Goal: Information Seeking & Learning: Check status

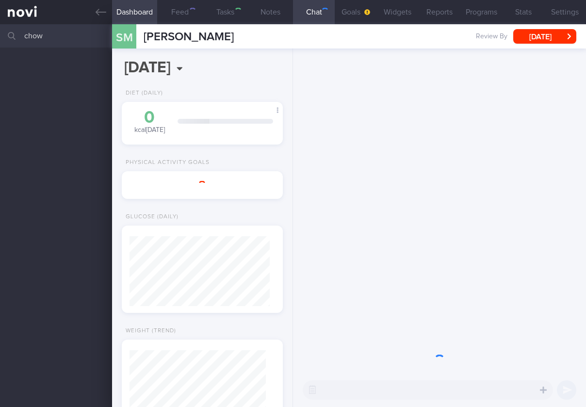
select select "8"
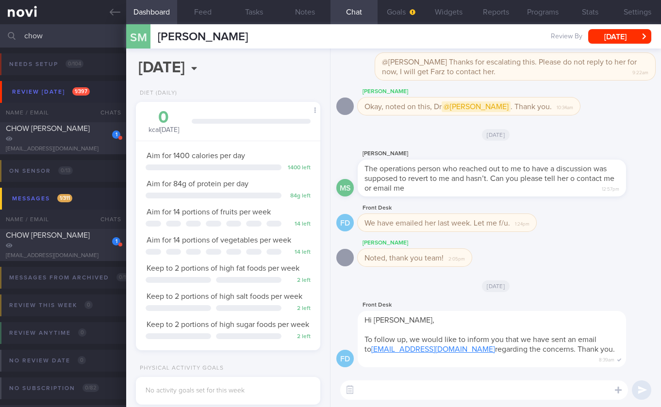
scroll to position [94, 160]
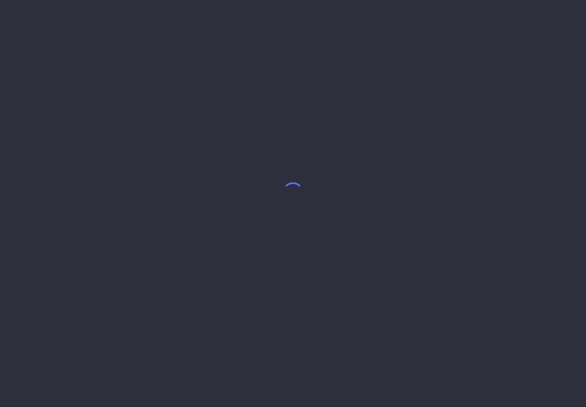
select select "8"
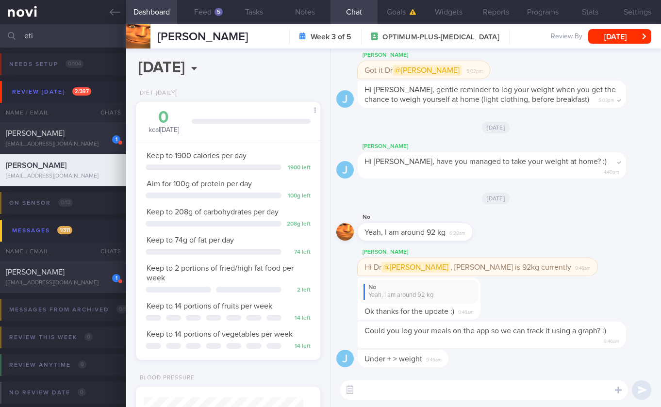
scroll to position [93, 160]
drag, startPoint x: 63, startPoint y: 40, endPoint x: -80, endPoint y: 20, distance: 144.4
click at [0, 20] on html "You are offline! Some functionality will be unavailable Patients New Users Coac…" at bounding box center [330, 203] width 661 height 407
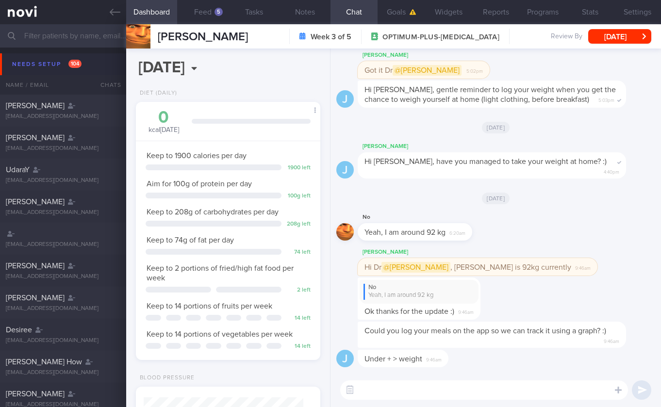
click at [94, 68] on button "Needs setup 104" at bounding box center [332, 64] width 664 height 22
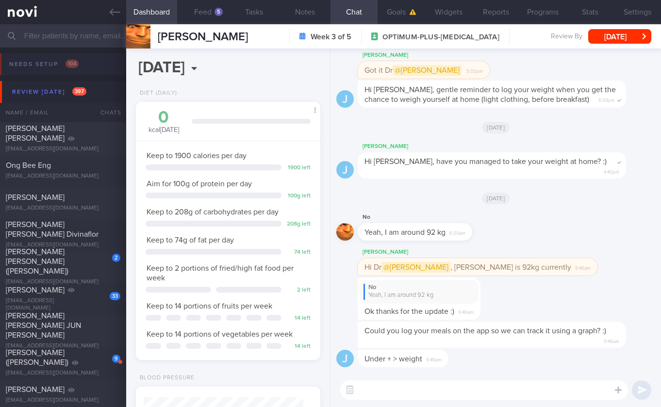
click at [94, 60] on button "Needs setup 104" at bounding box center [329, 67] width 664 height 28
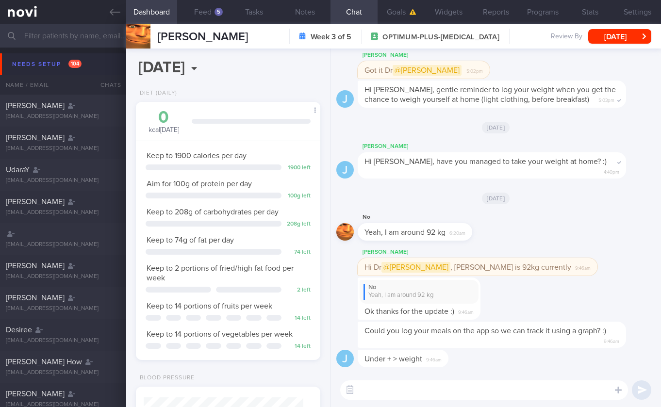
click at [91, 65] on button "Needs setup 104" at bounding box center [332, 64] width 664 height 22
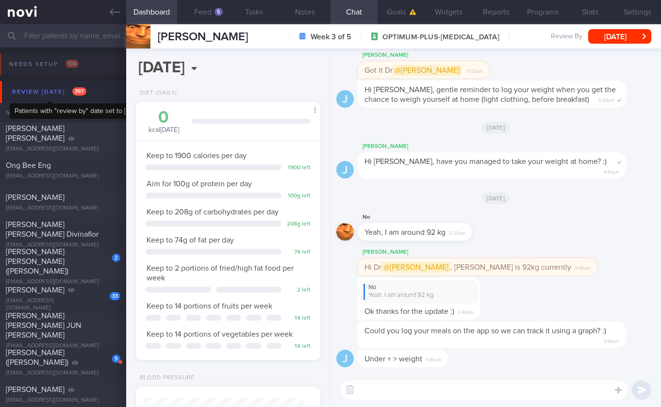
click at [81, 90] on span "397" at bounding box center [79, 91] width 14 height 8
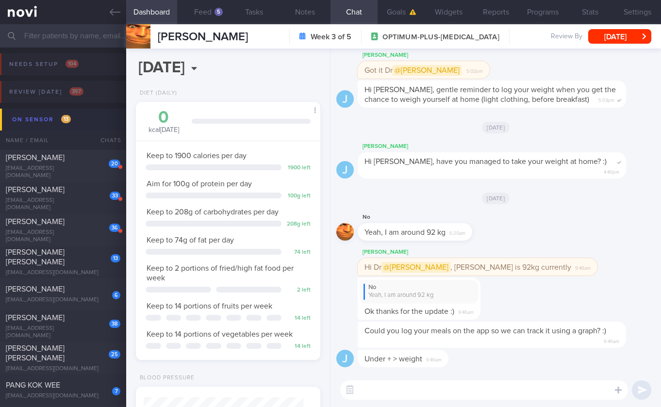
click at [77, 119] on button "On sensor 13" at bounding box center [332, 120] width 664 height 22
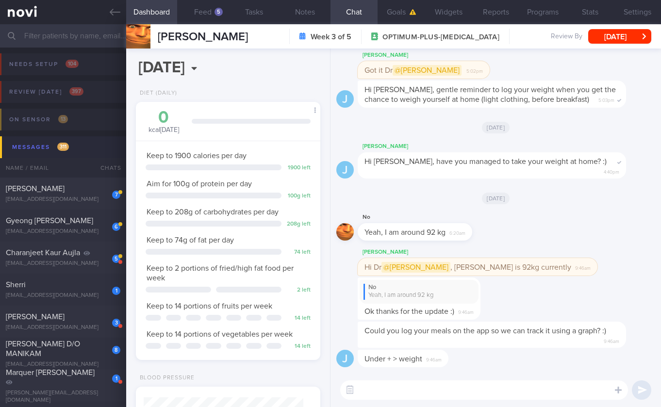
click at [40, 152] on div "Messages 311" at bounding box center [41, 147] width 62 height 13
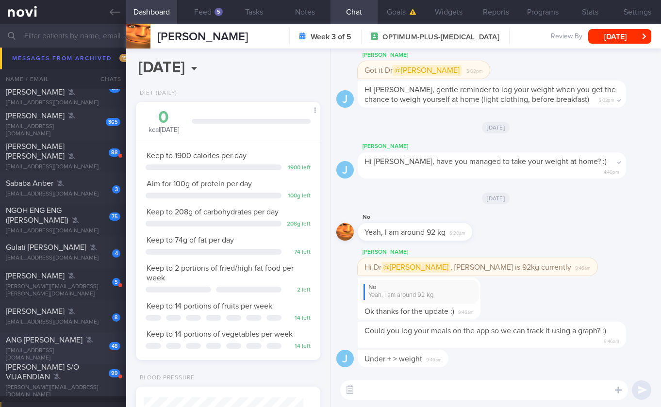
scroll to position [497, 0]
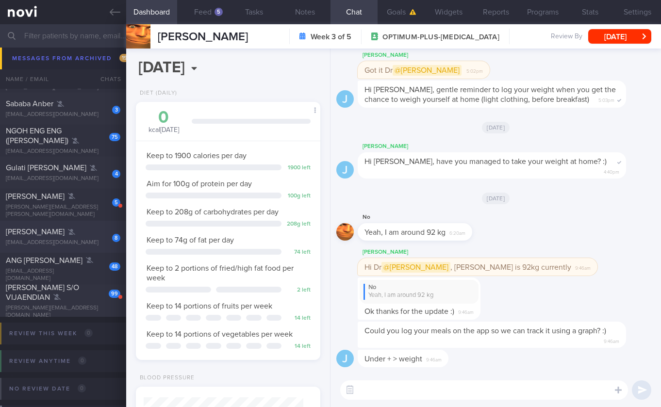
click at [92, 238] on div "8 Claudice Wee [EMAIL_ADDRESS][DOMAIN_NAME]" at bounding box center [63, 236] width 126 height 19
type input "TCU Dr [DATE]"
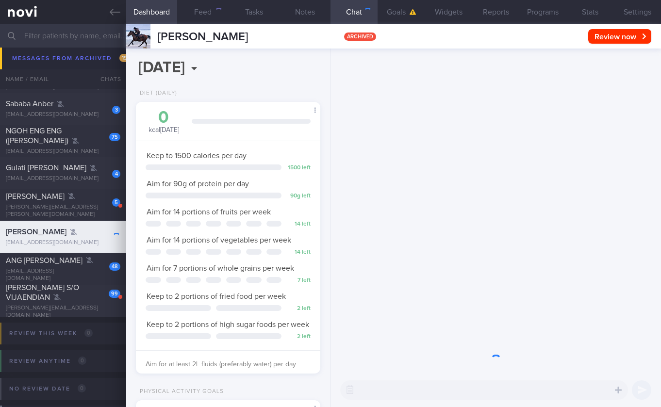
scroll to position [94, 160]
click at [483, 182] on div at bounding box center [495, 211] width 330 height 325
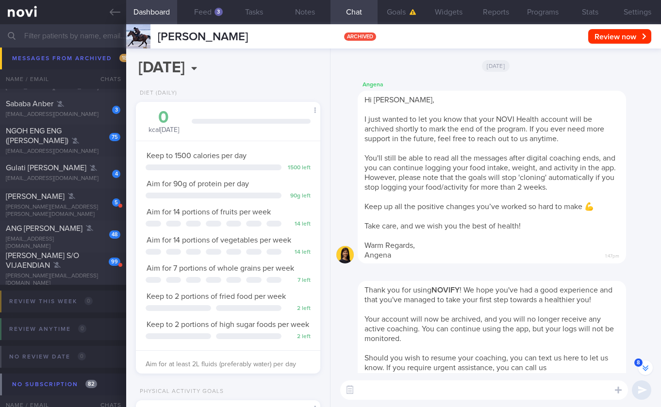
scroll to position [0, 0]
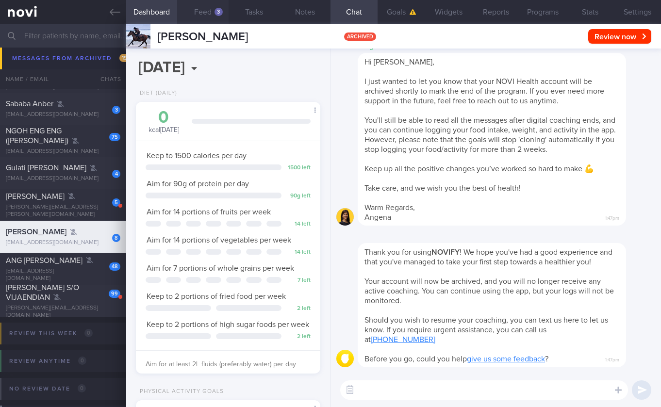
click at [49, 176] on div "[EMAIL_ADDRESS][DOMAIN_NAME]" at bounding box center [63, 178] width 114 height 7
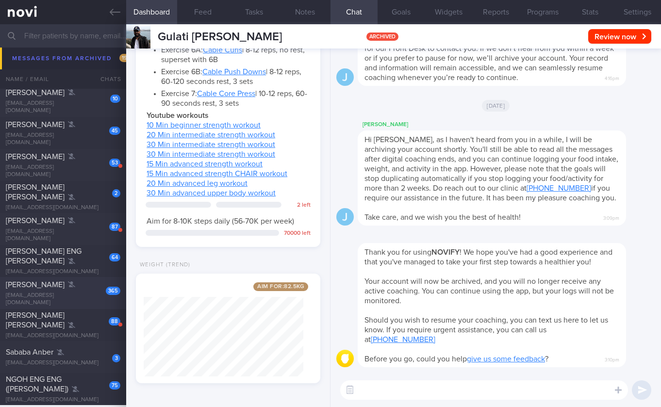
scroll to position [250, 0]
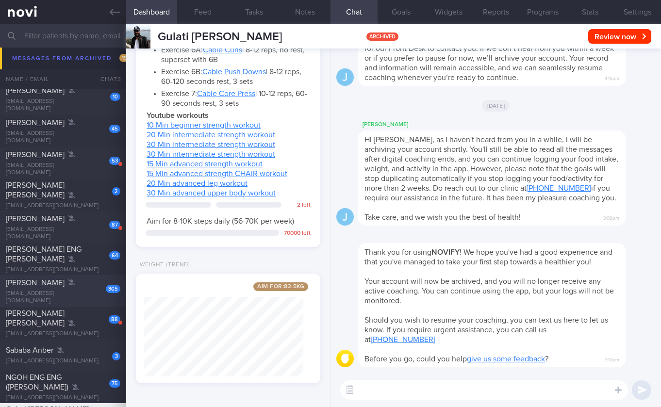
click at [59, 296] on div "[EMAIL_ADDRESS][DOMAIN_NAME]" at bounding box center [63, 297] width 114 height 15
type input "[DATE]: 1000mg OM, 500mg OA, 500mg ON"
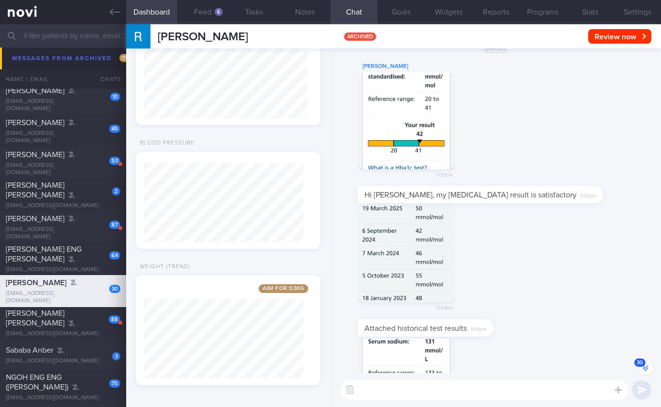
scroll to position [-1447, 0]
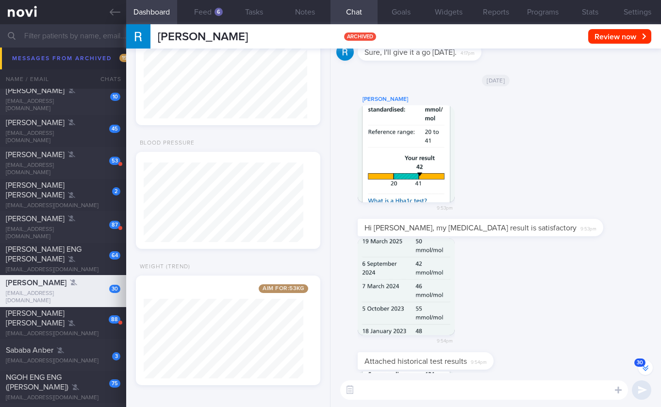
click at [400, 330] on img "button" at bounding box center [406, 286] width 97 height 97
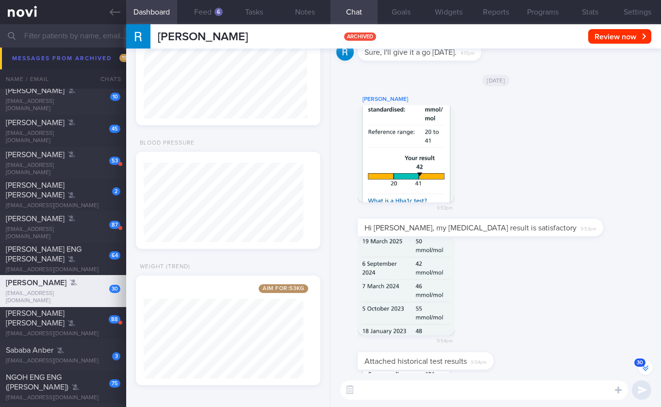
scroll to position [87, 0]
click at [414, 171] on img "button" at bounding box center [406, 153] width 97 height 97
drag, startPoint x: 416, startPoint y: 169, endPoint x: 500, endPoint y: 175, distance: 84.1
click at [500, 175] on body "You are offline! Some functionality will be unavailable Patients New Users Coac…" at bounding box center [330, 203] width 661 height 407
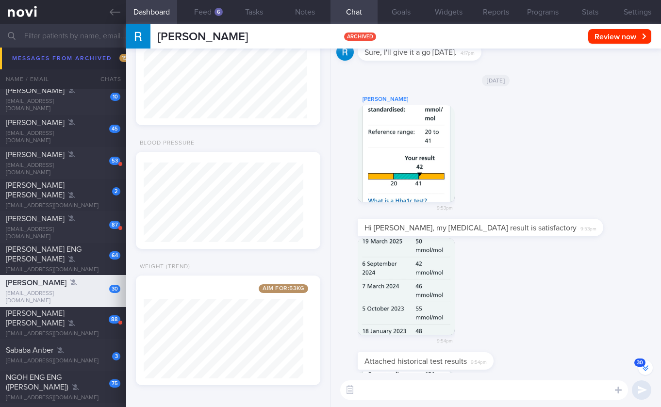
click at [412, 393] on textarea at bounding box center [484, 389] width 288 height 19
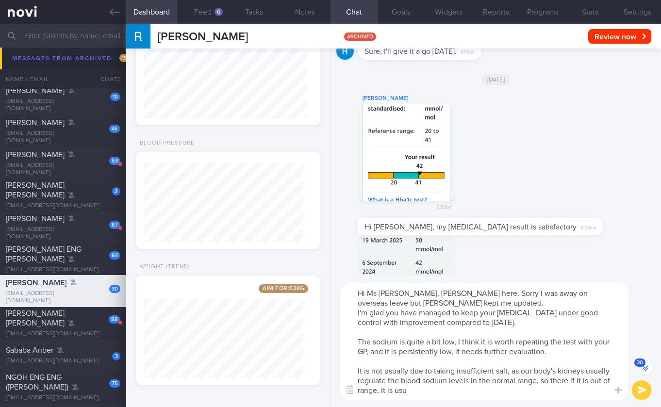
scroll to position [-1544, 0]
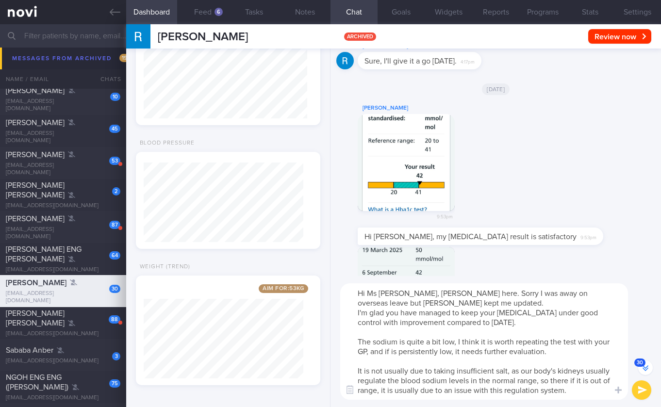
click at [583, 392] on textarea "Hi Ms [PERSON_NAME], [PERSON_NAME] here. Sorry I was away on overseas leave but…" at bounding box center [484, 341] width 288 height 116
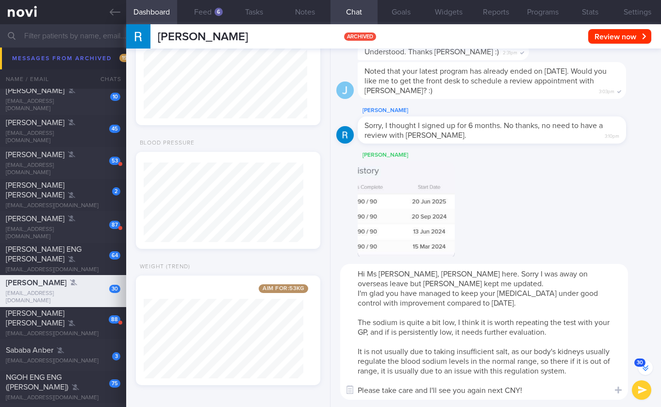
scroll to position [-809, 0]
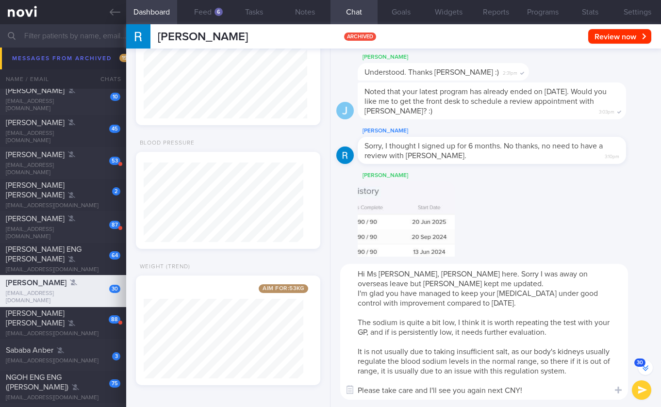
drag, startPoint x: 509, startPoint y: 395, endPoint x: 509, endPoint y: 390, distance: 5.4
click at [509, 390] on textarea "Hi Ms [PERSON_NAME], [PERSON_NAME] here. Sorry I was away on overseas leave but…" at bounding box center [484, 332] width 288 height 136
click at [502, 390] on textarea "Hi Ms [PERSON_NAME], [PERSON_NAME] here. Sorry I was away on overseas leave but…" at bounding box center [484, 332] width 288 height 136
click at [507, 391] on textarea "Hi Ms [PERSON_NAME], [PERSON_NAME] here. Sorry I was away on overseas leave but…" at bounding box center [484, 332] width 288 height 136
click at [545, 392] on textarea "Hi Ms [PERSON_NAME], [PERSON_NAME] here. Sorry I was away on overseas leave but…" at bounding box center [484, 332] width 288 height 136
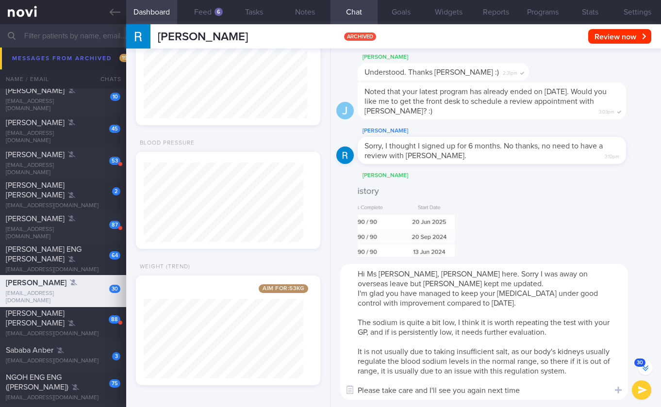
type textarea "Hi Ms [PERSON_NAME], [PERSON_NAME] here. Sorry I was away on overseas leave but…"
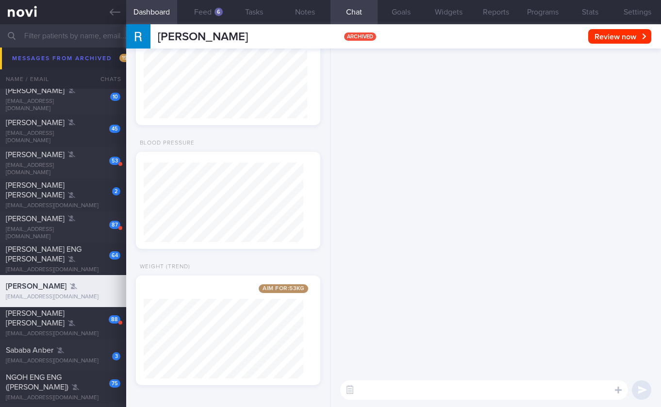
scroll to position [0, 0]
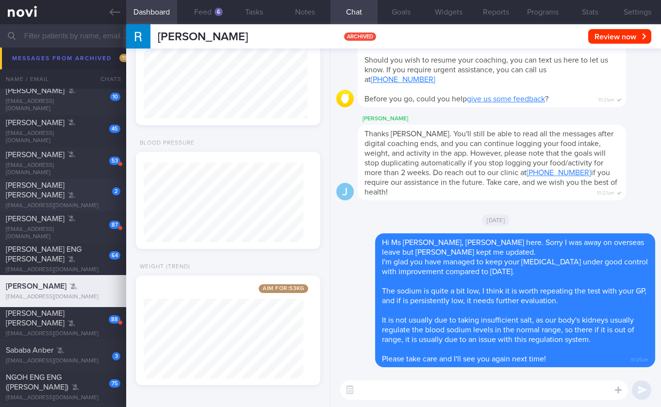
click at [65, 190] on span "[PERSON_NAME] [PERSON_NAME]" at bounding box center [35, 189] width 59 height 17
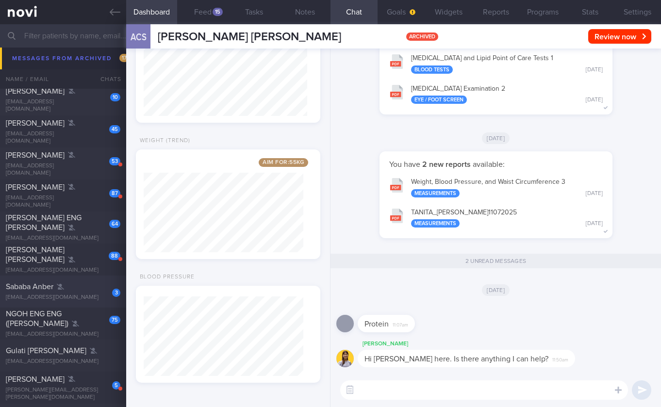
scroll to position [288, 0]
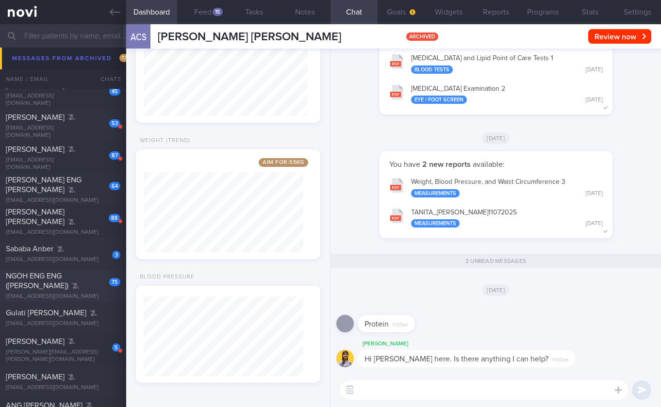
click at [109, 278] on div "75" at bounding box center [114, 282] width 11 height 10
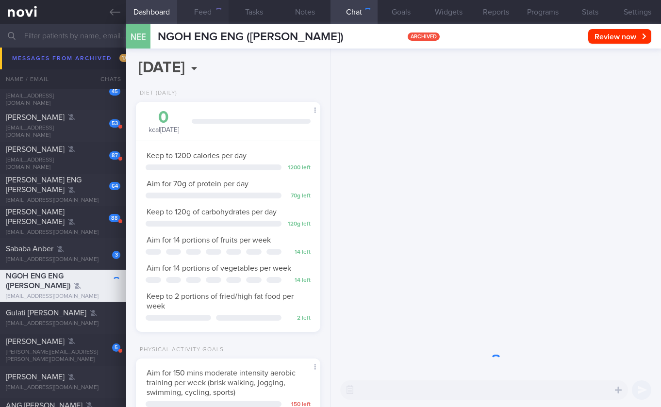
scroll to position [94, 160]
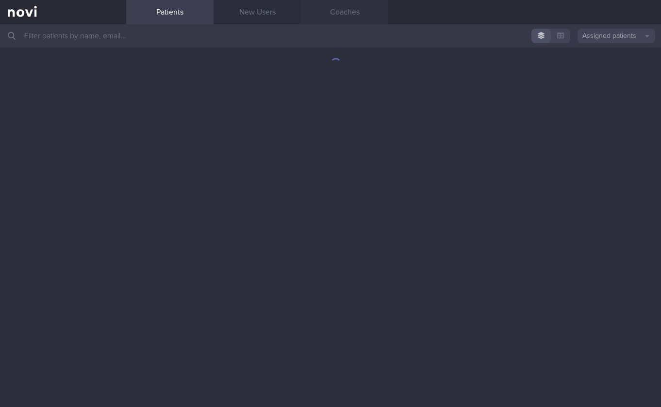
click at [341, 13] on link "Coaches" at bounding box center [344, 12] width 87 height 24
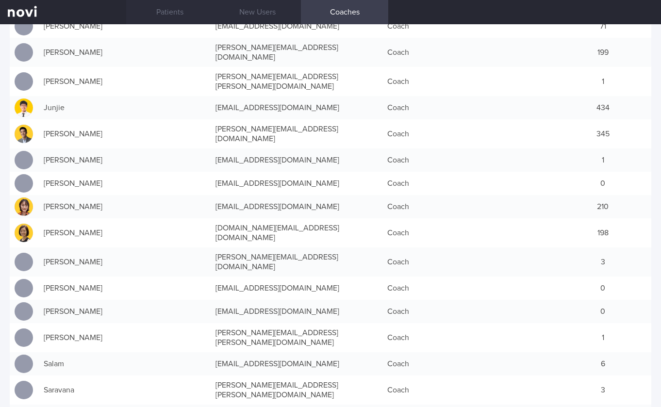
scroll to position [291, 0]
click at [166, 9] on link "Patients" at bounding box center [169, 12] width 87 height 24
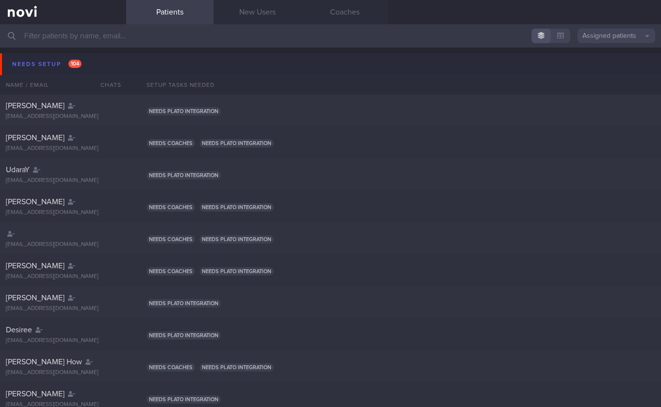
click at [110, 61] on button "Needs setup 104" at bounding box center [332, 64] width 664 height 22
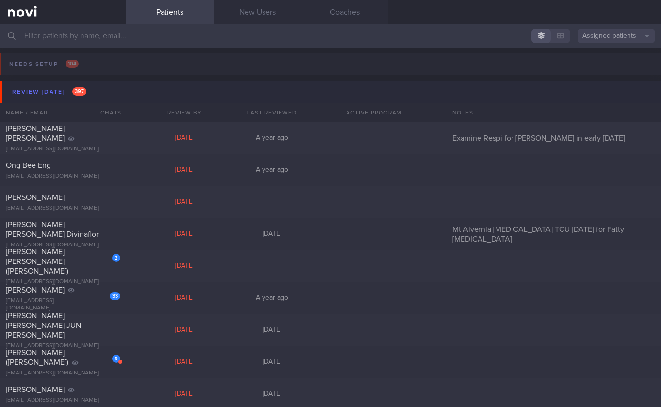
click at [111, 93] on button "Review [DATE] 397" at bounding box center [332, 92] width 664 height 22
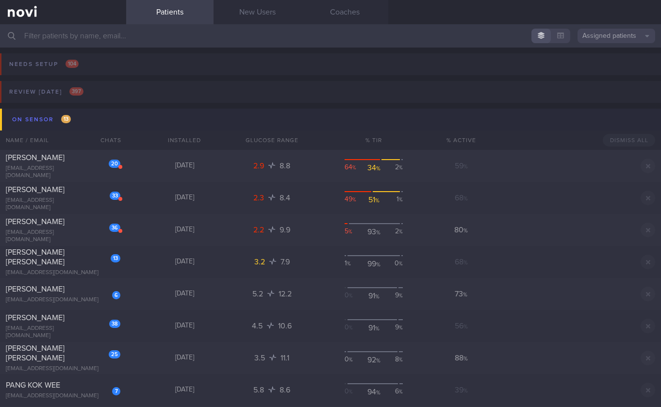
click at [104, 116] on button "On sensor 13" at bounding box center [332, 120] width 664 height 22
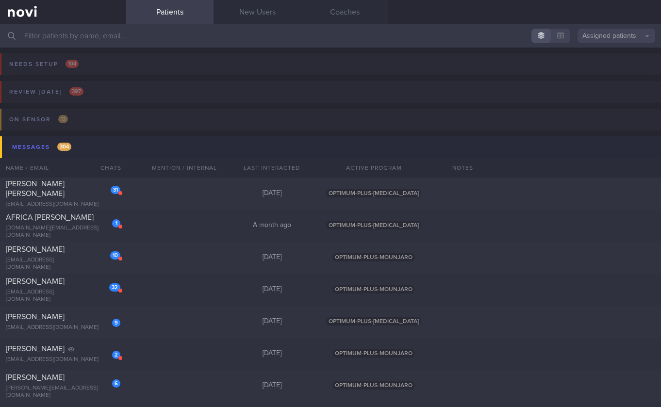
click at [119, 152] on button "Messages 304" at bounding box center [332, 147] width 664 height 22
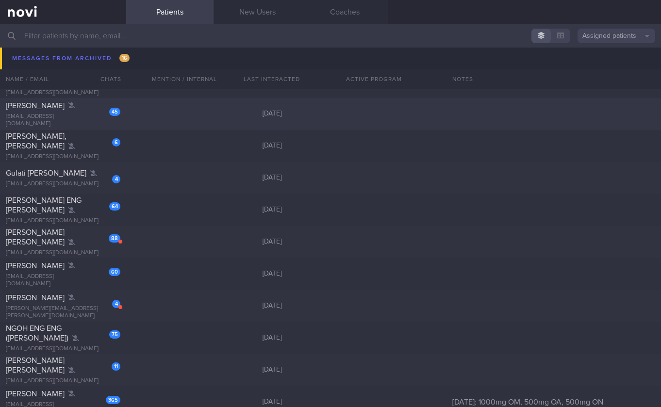
scroll to position [345, 0]
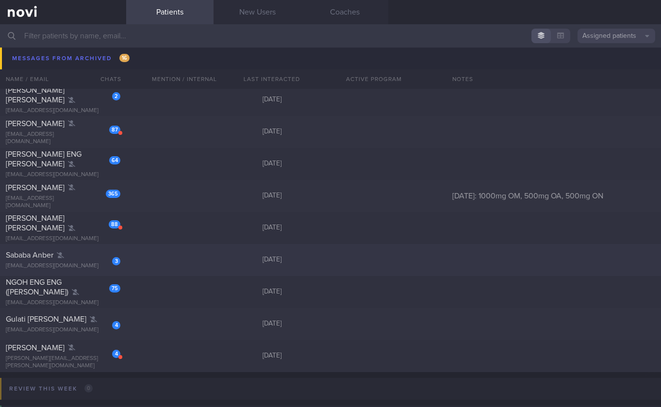
click at [109, 260] on div "3" at bounding box center [109, 257] width 21 height 15
select select "8"
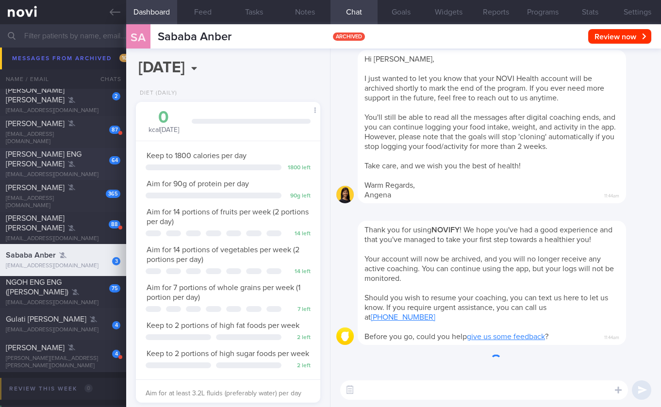
click at [59, 171] on div "[EMAIL_ADDRESS][DOMAIN_NAME]" at bounding box center [63, 174] width 114 height 7
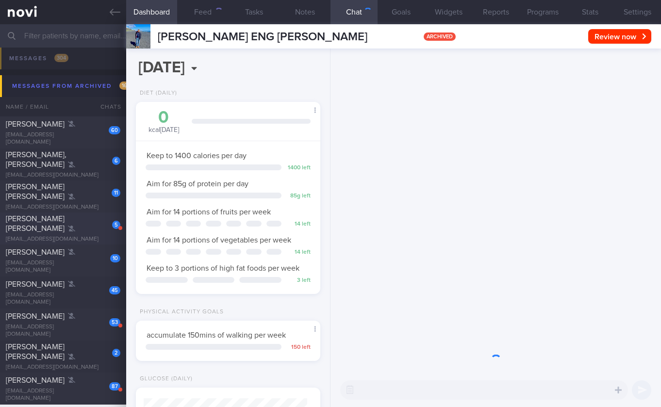
scroll to position [88, 0]
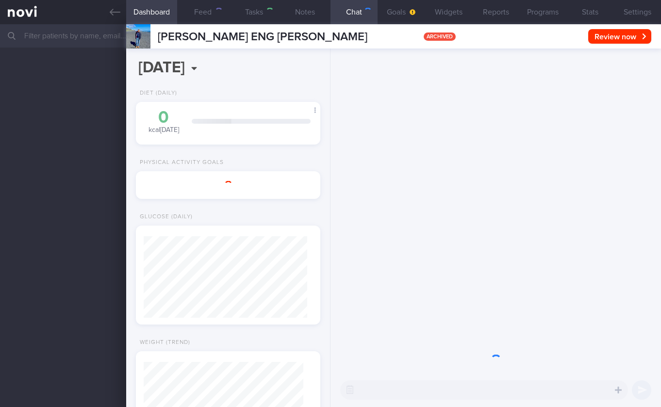
select select "8"
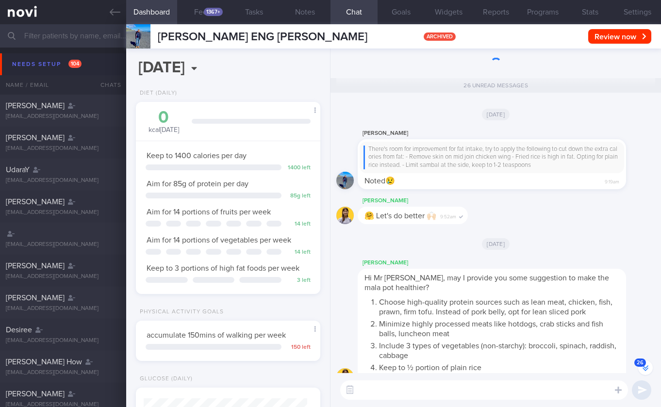
scroll to position [94, 160]
click at [644, 370] on icon "button" at bounding box center [645, 368] width 6 height 6
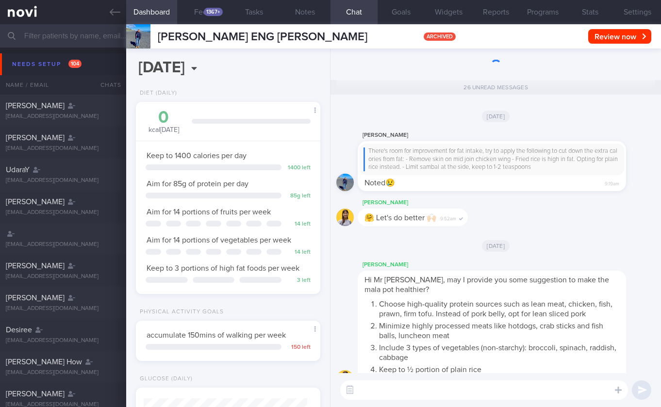
scroll to position [0, 0]
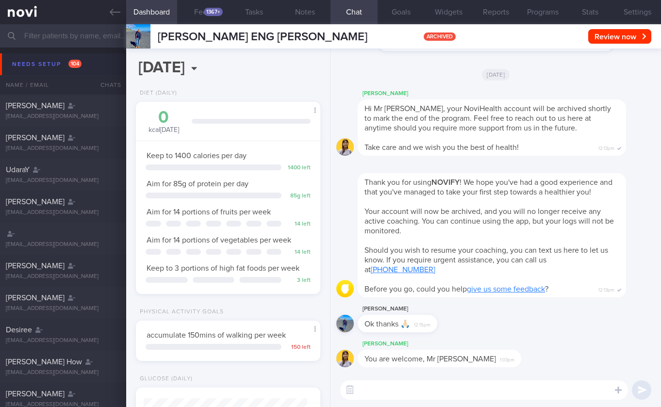
click at [78, 55] on button "Needs setup 104" at bounding box center [332, 64] width 664 height 22
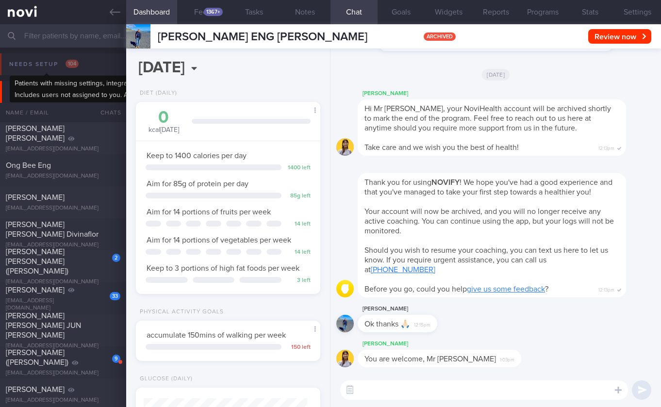
click at [70, 86] on div "Review [DATE] 397" at bounding box center [49, 91] width 79 height 13
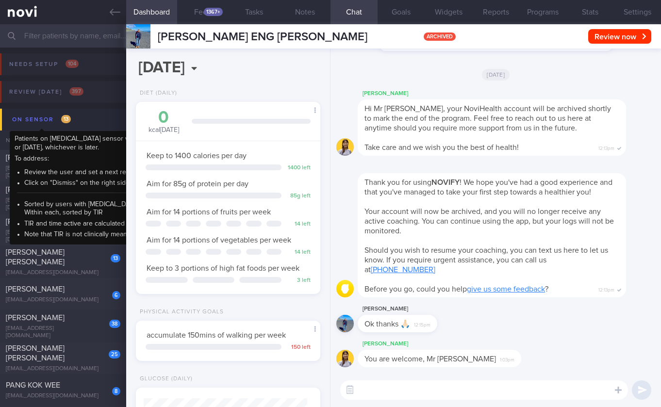
click at [71, 115] on div "On sensor 13" at bounding box center [42, 119] width 64 height 13
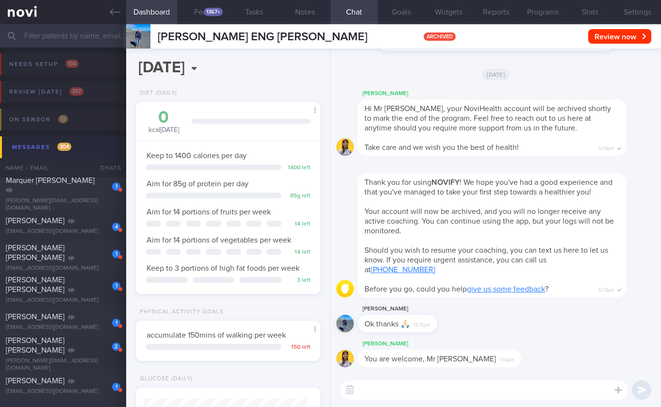
click at [78, 151] on button "Messages 304" at bounding box center [332, 147] width 664 height 22
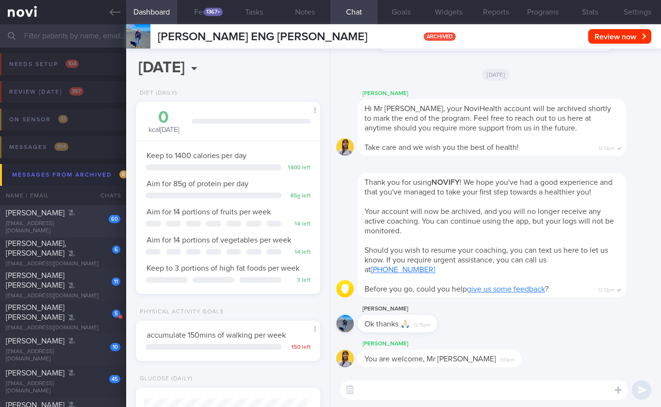
click at [103, 221] on div "60" at bounding box center [108, 215] width 25 height 15
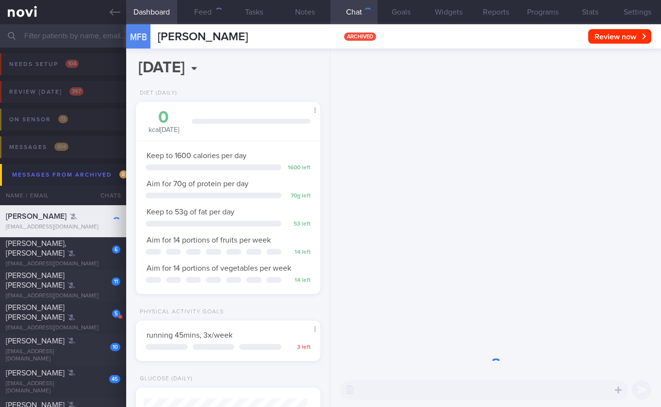
scroll to position [82, 164]
